Goal: Transaction & Acquisition: Subscribe to service/newsletter

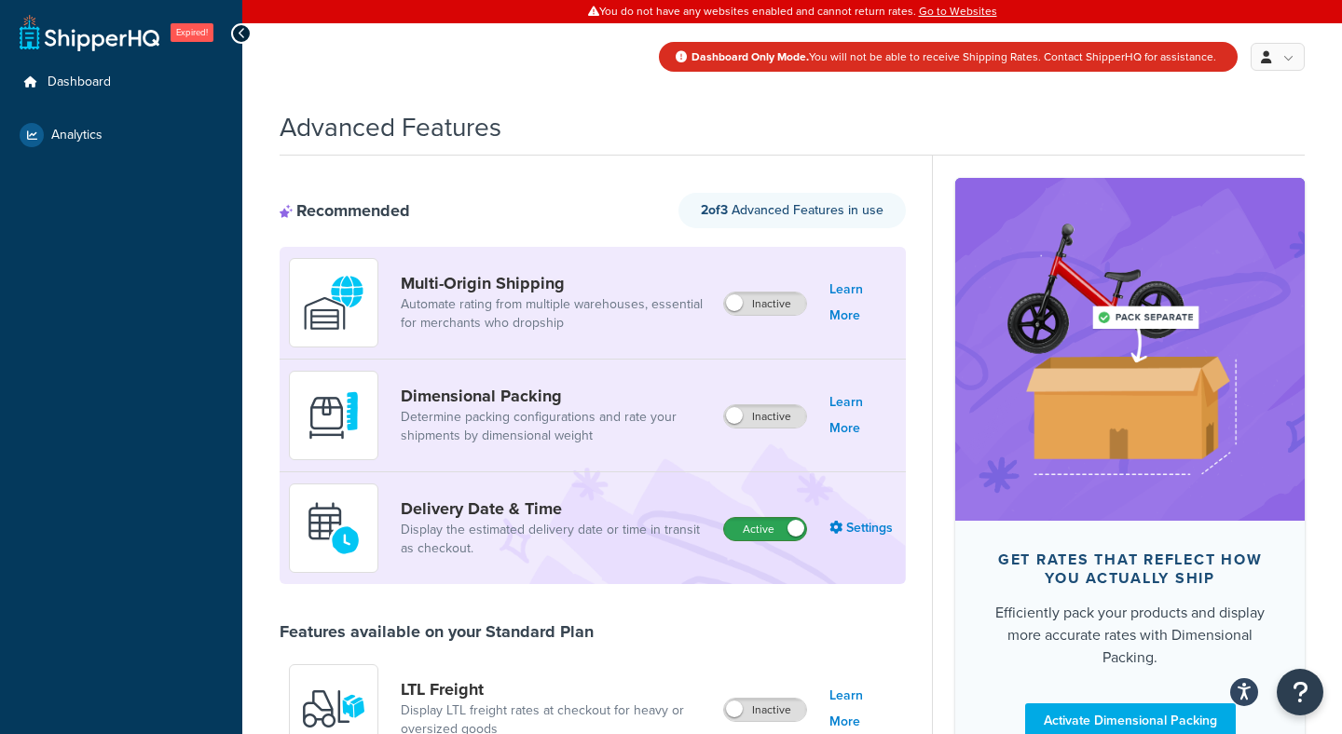
click at [765, 533] on label "Active" at bounding box center [765, 529] width 82 height 22
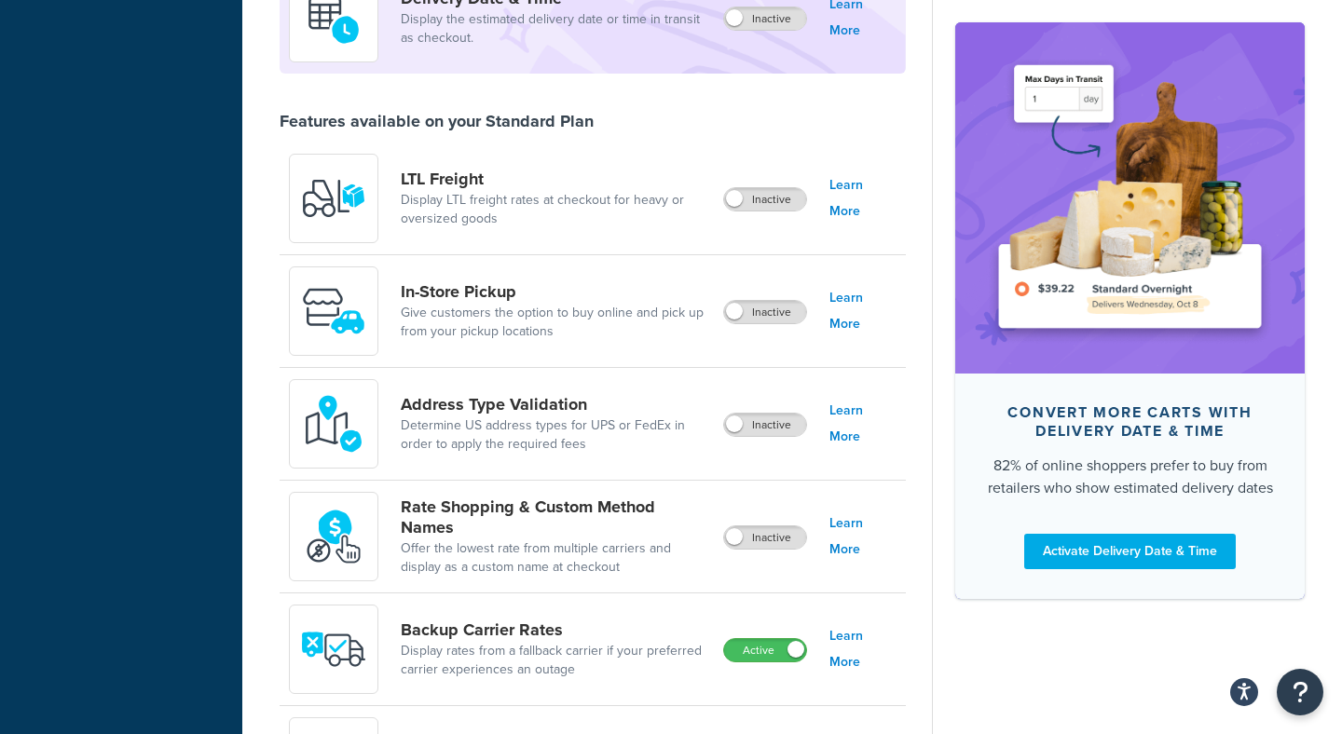
scroll to position [581, 0]
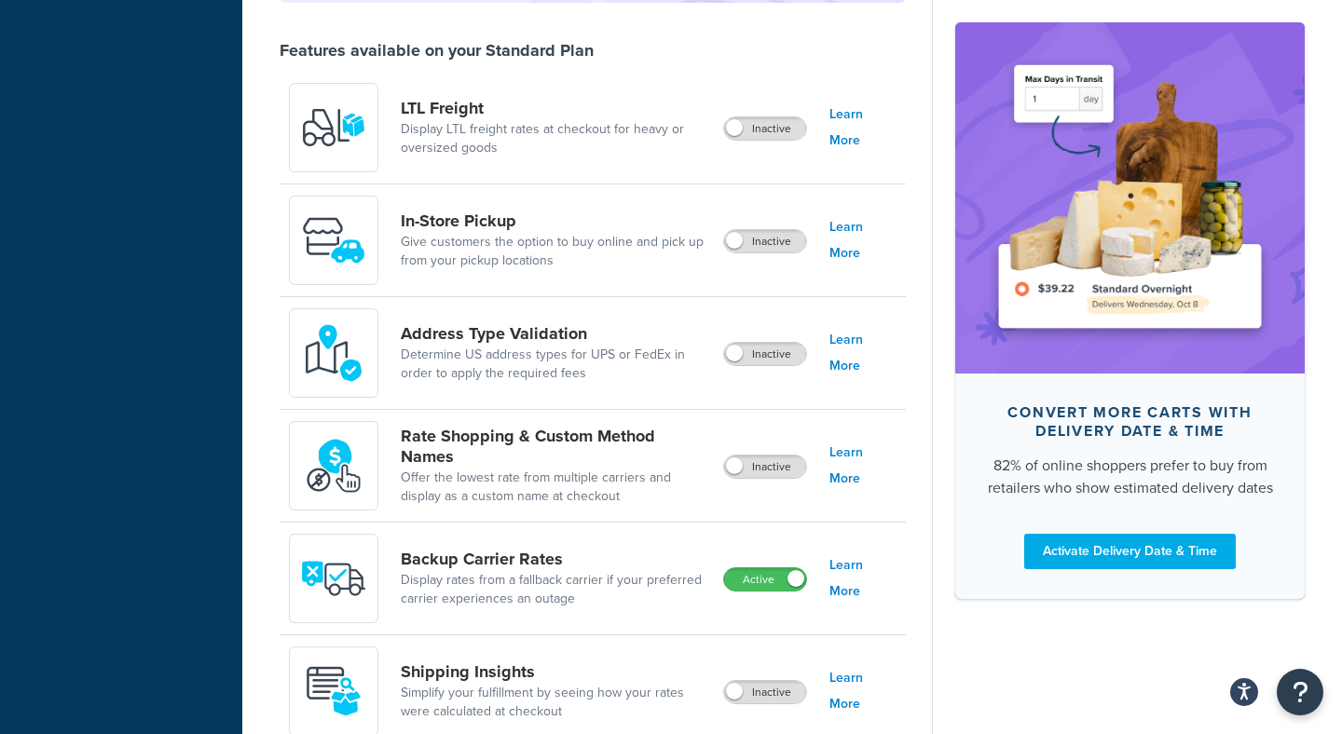
click at [749, 568] on div "Active" at bounding box center [765, 579] width 84 height 26
click at [742, 579] on label "Active" at bounding box center [765, 579] width 82 height 22
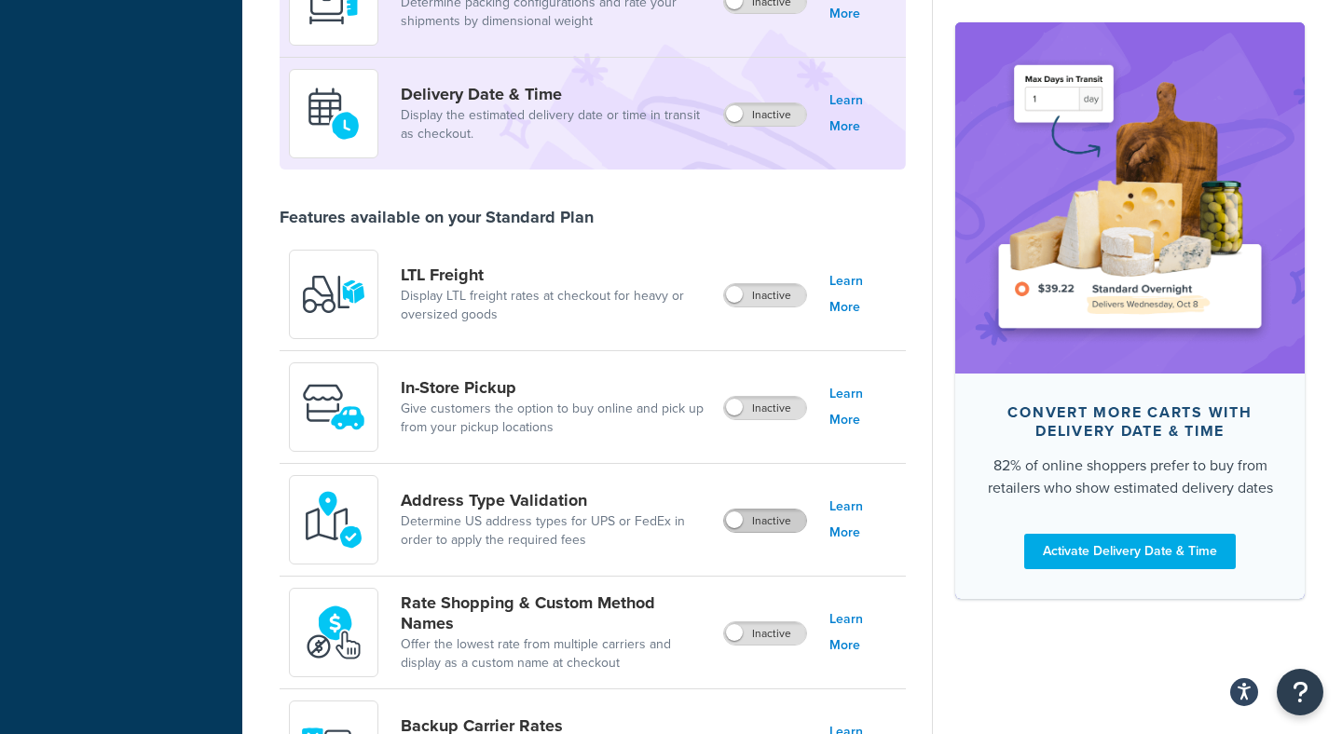
scroll to position [0, 0]
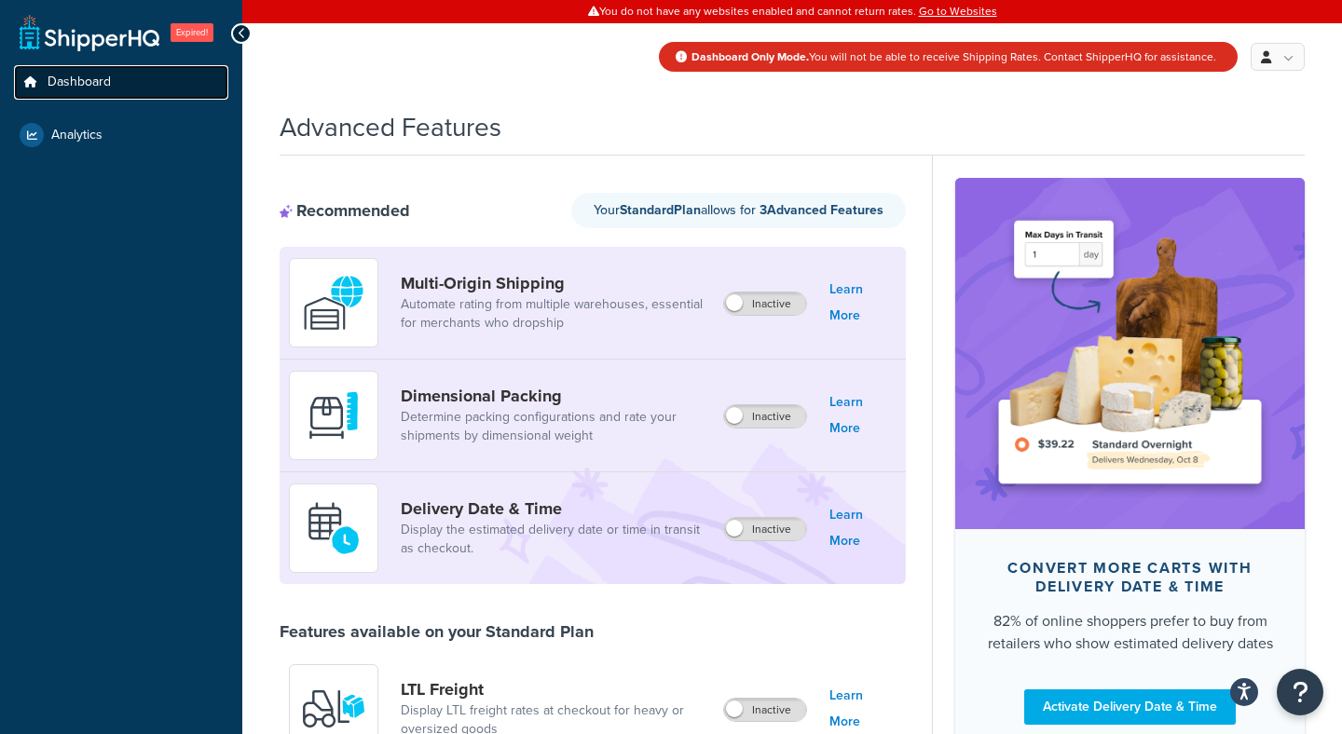
click at [86, 76] on span "Dashboard" at bounding box center [79, 83] width 63 height 16
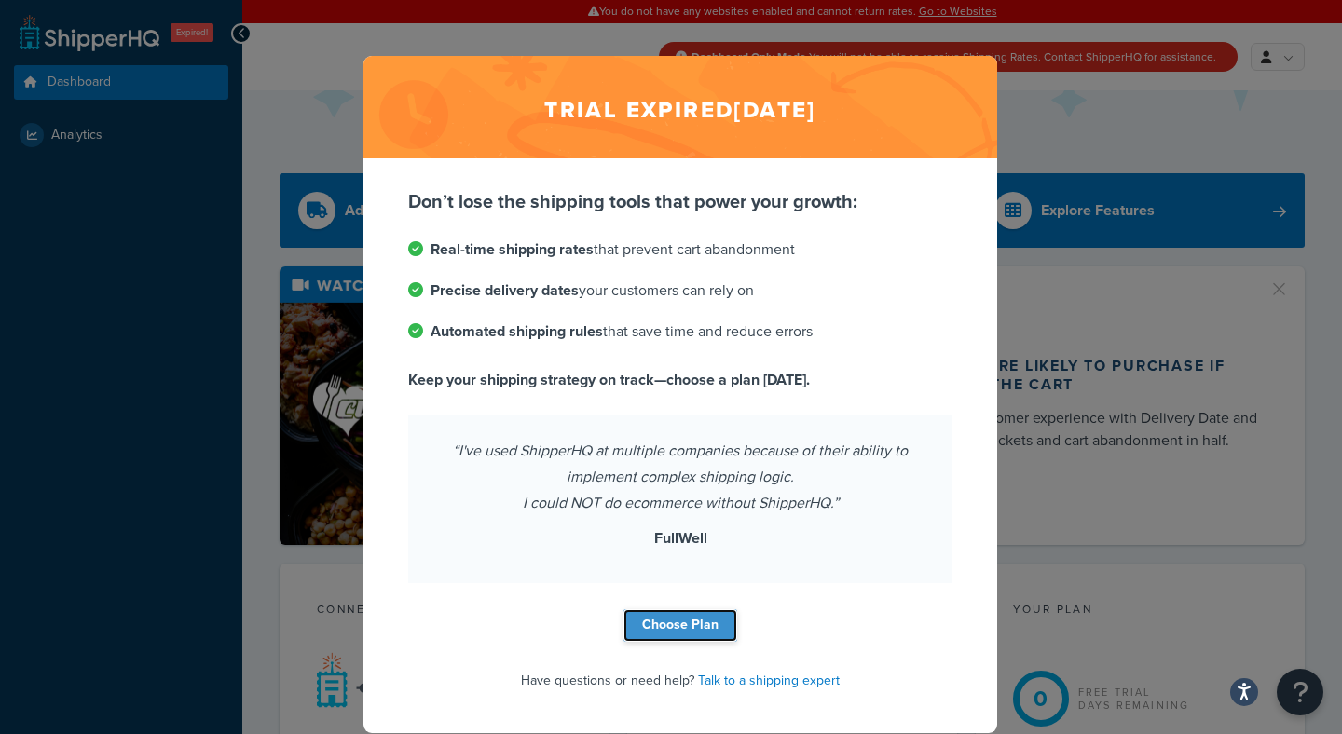
click at [691, 620] on link "Choose Plan" at bounding box center [680, 625] width 114 height 33
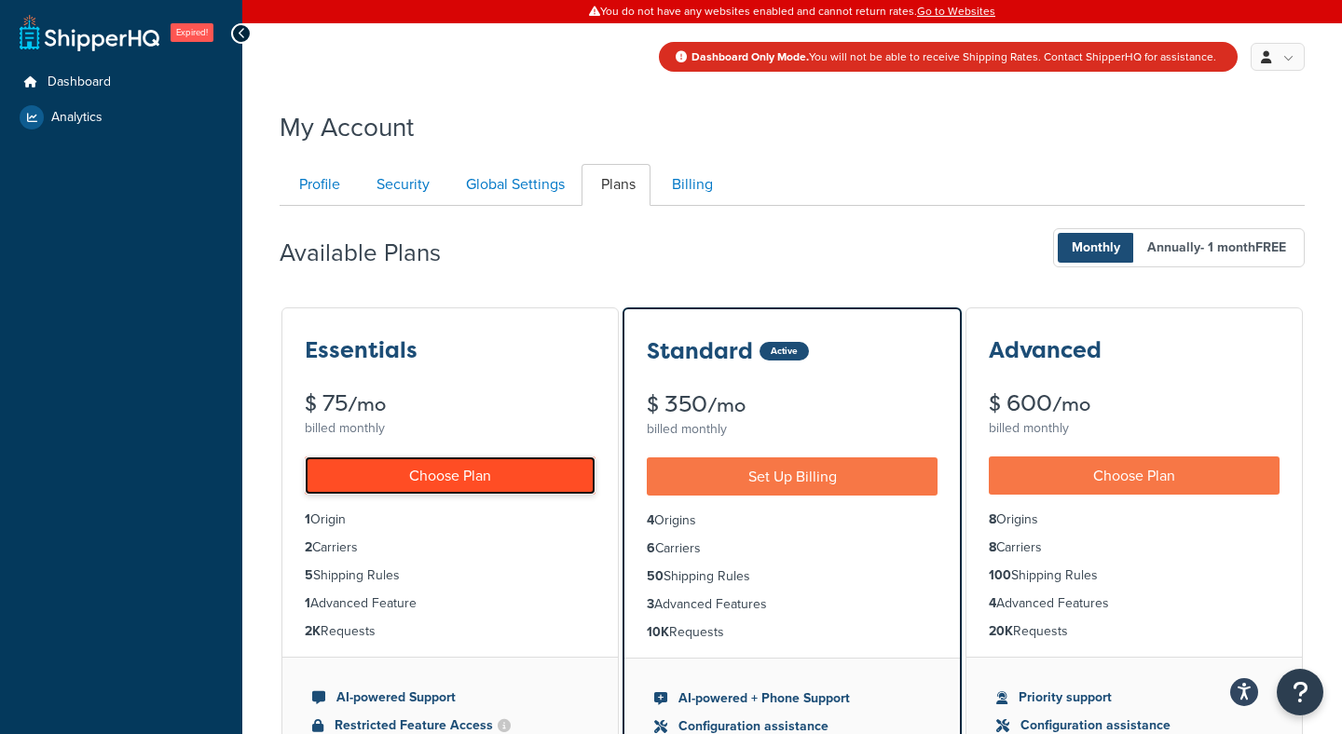
click at [383, 467] on link "Choose Plan" at bounding box center [450, 476] width 291 height 38
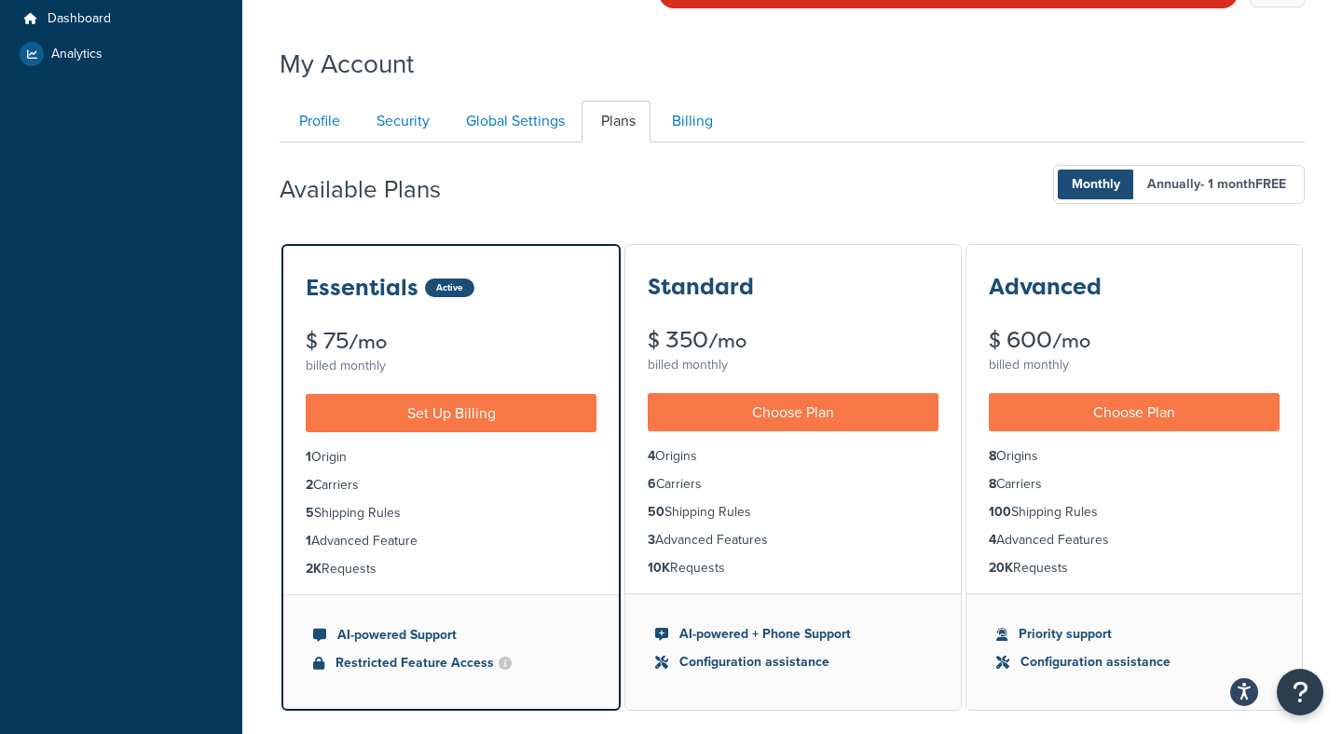
scroll to position [67, 0]
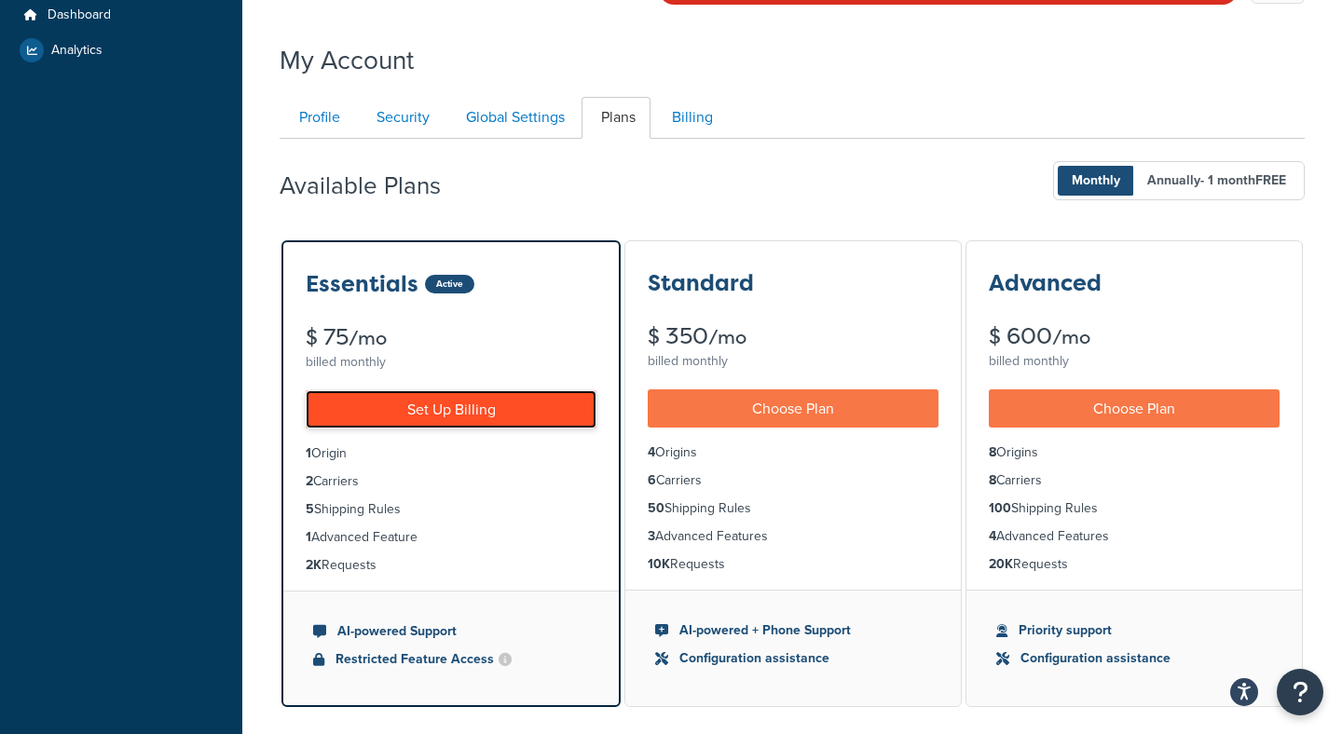
click at [519, 401] on link "Set Up Billing" at bounding box center [451, 409] width 291 height 38
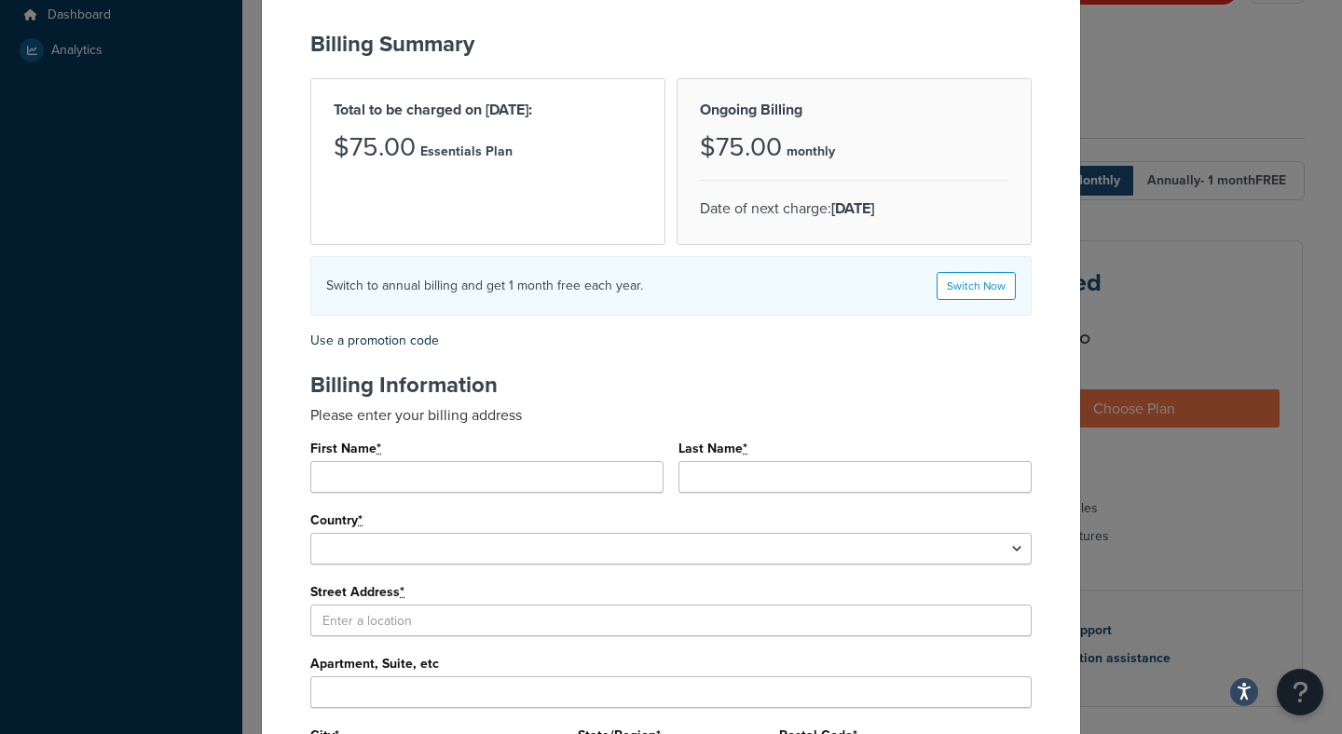
scroll to position [0, 0]
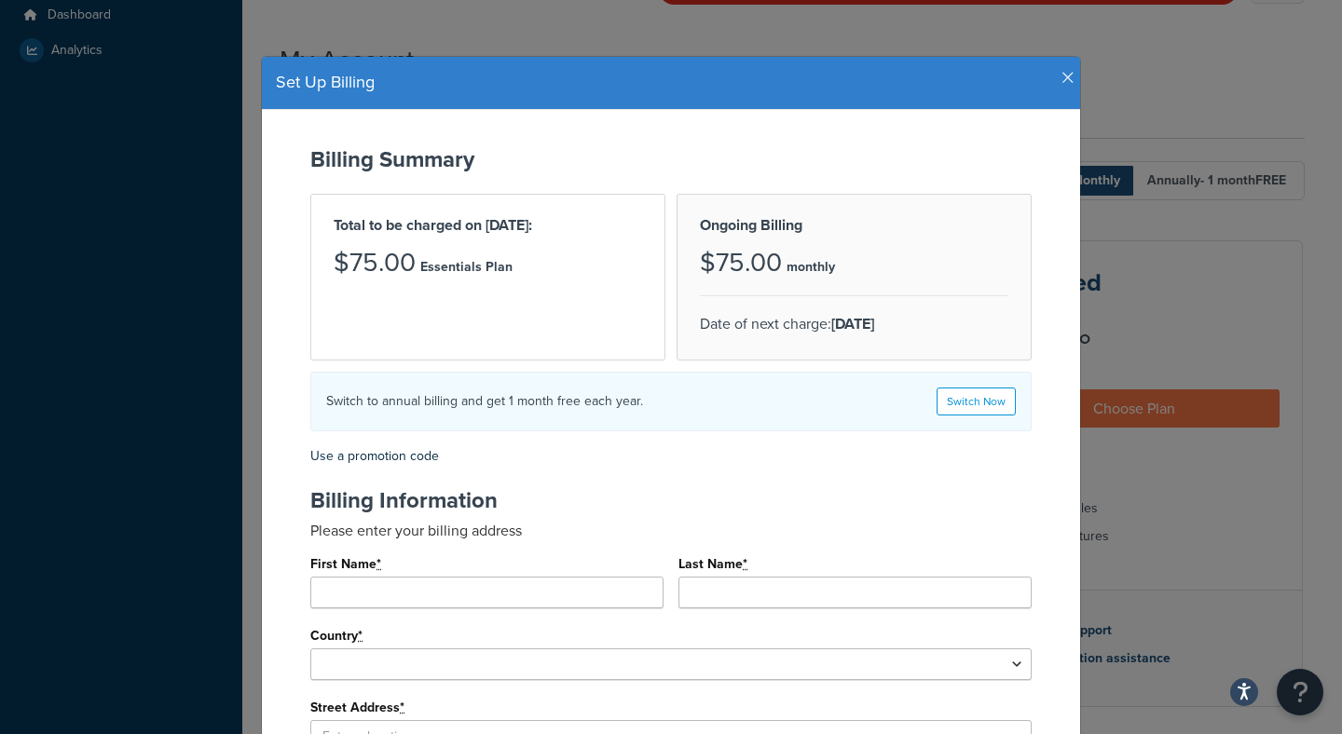
click at [1073, 78] on icon "button" at bounding box center [1067, 78] width 13 height 17
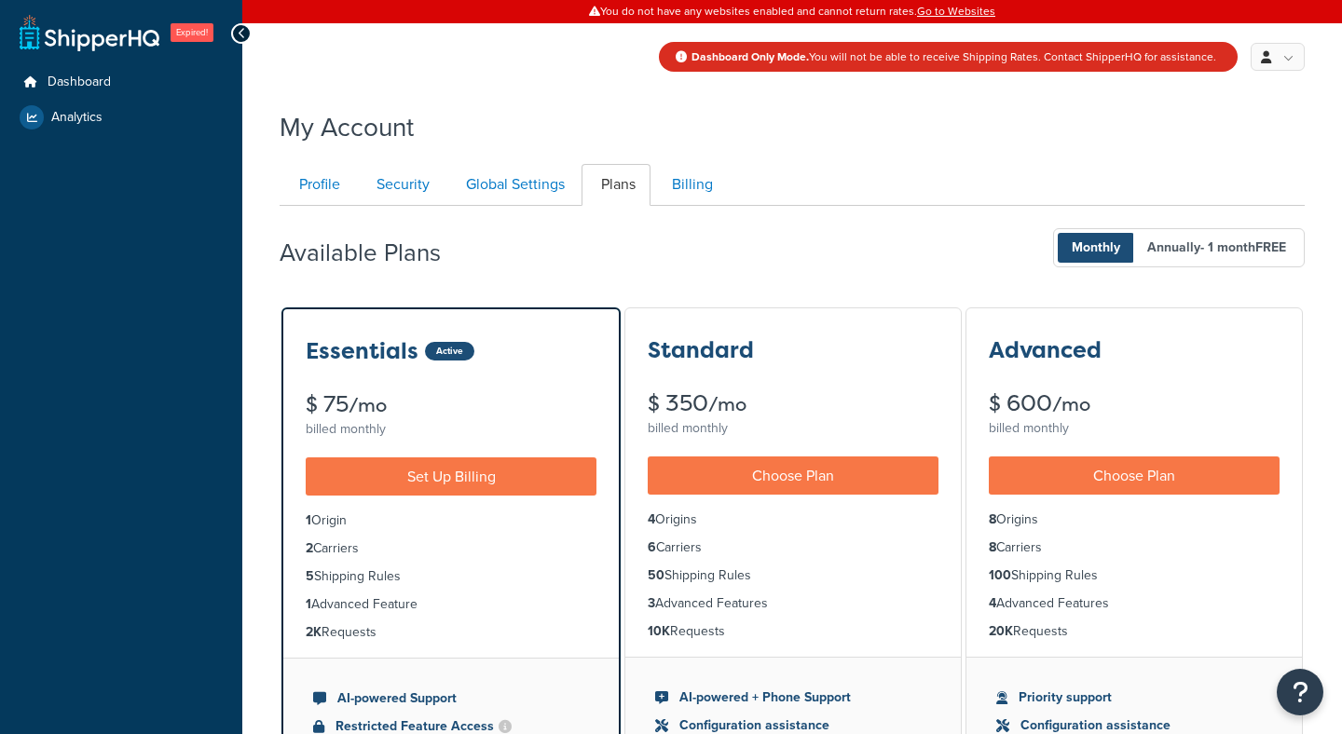
scroll to position [61, 0]
